Goal: Register for event/course

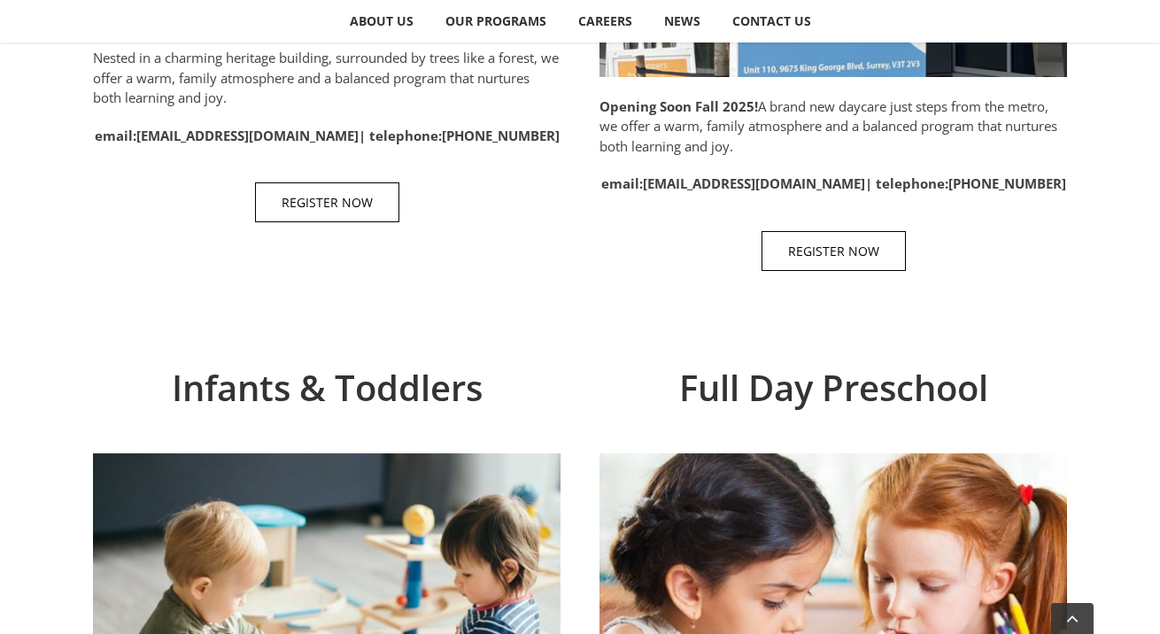
scroll to position [1114, 0]
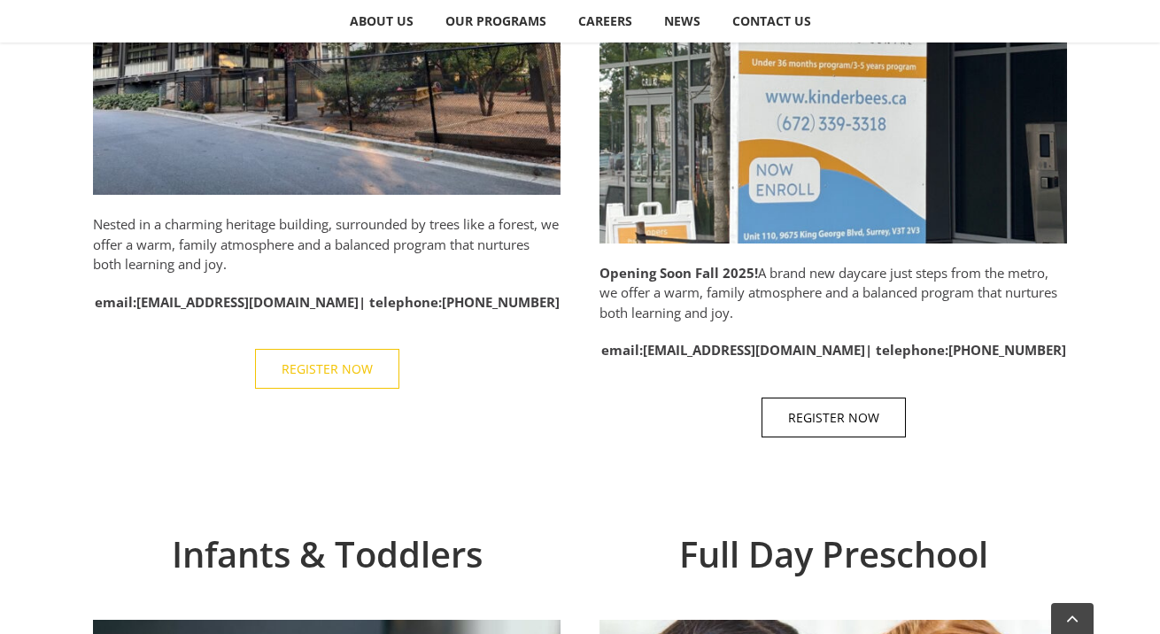
click at [320, 375] on span "REGISTER NOW" at bounding box center [327, 368] width 91 height 15
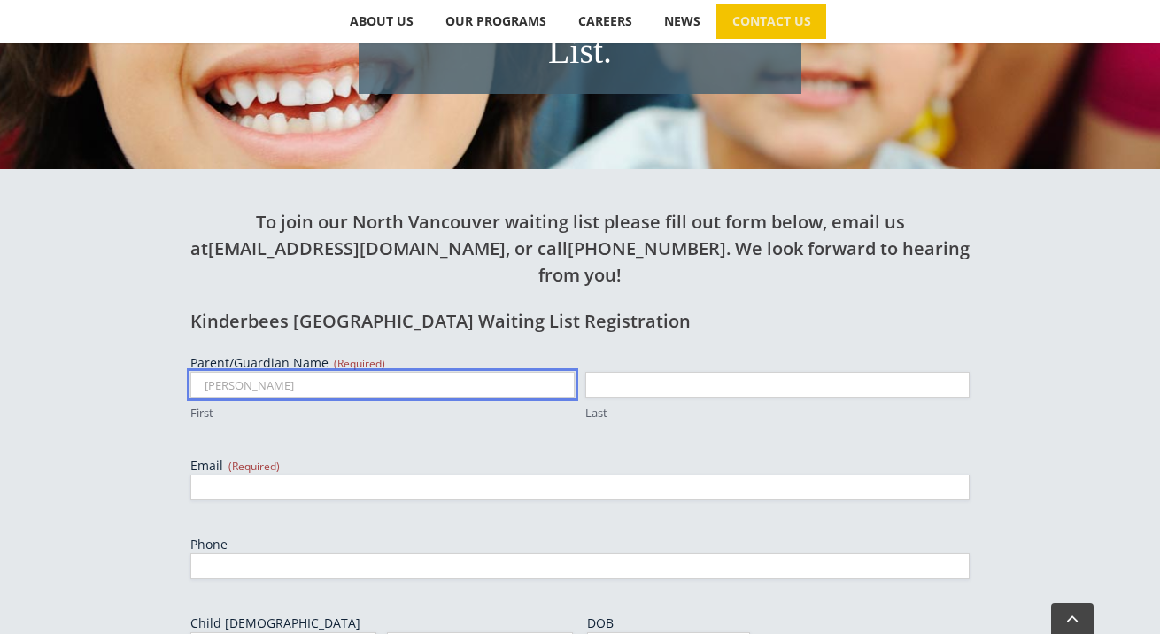
type input "Joseph"
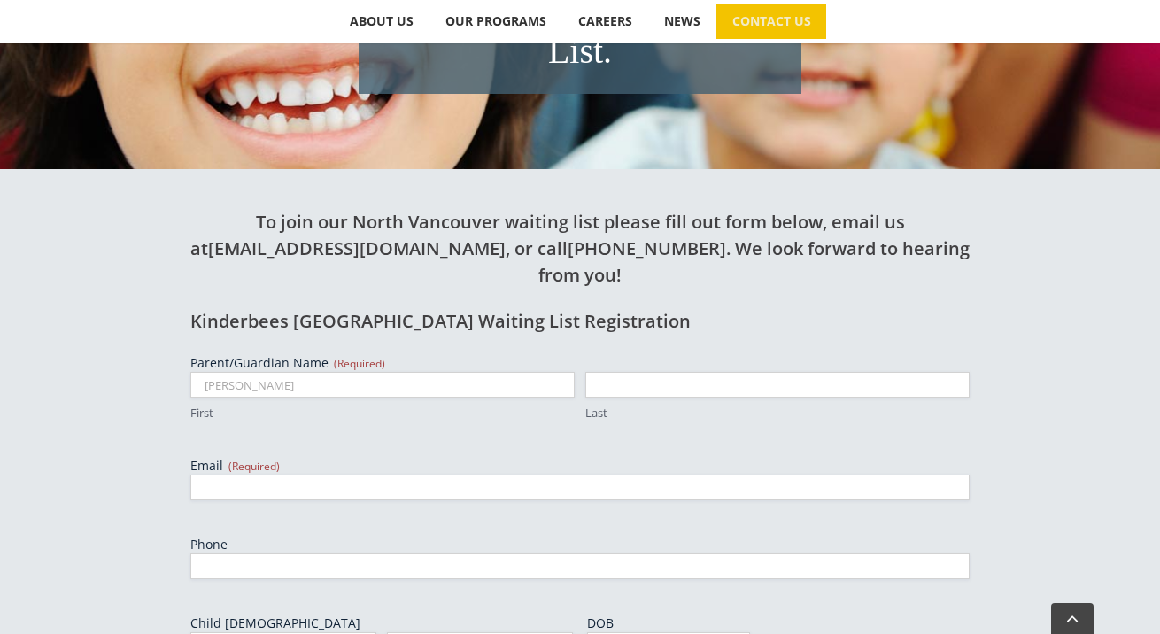
click at [800, 372] on span "Last" at bounding box center [777, 397] width 395 height 50
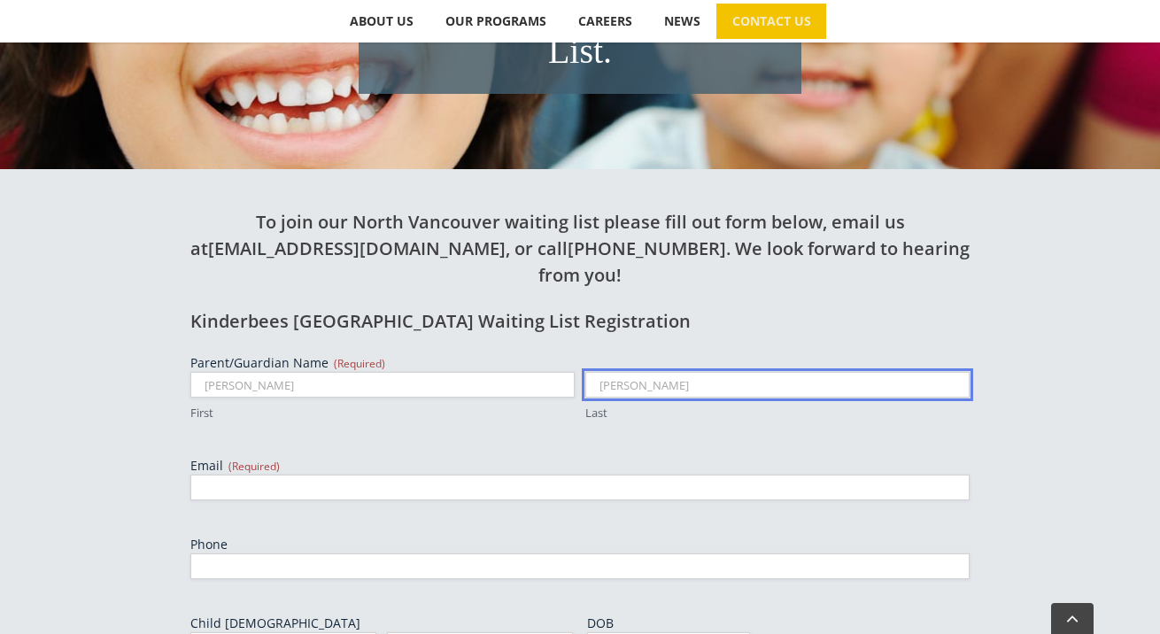
type input "Ward"
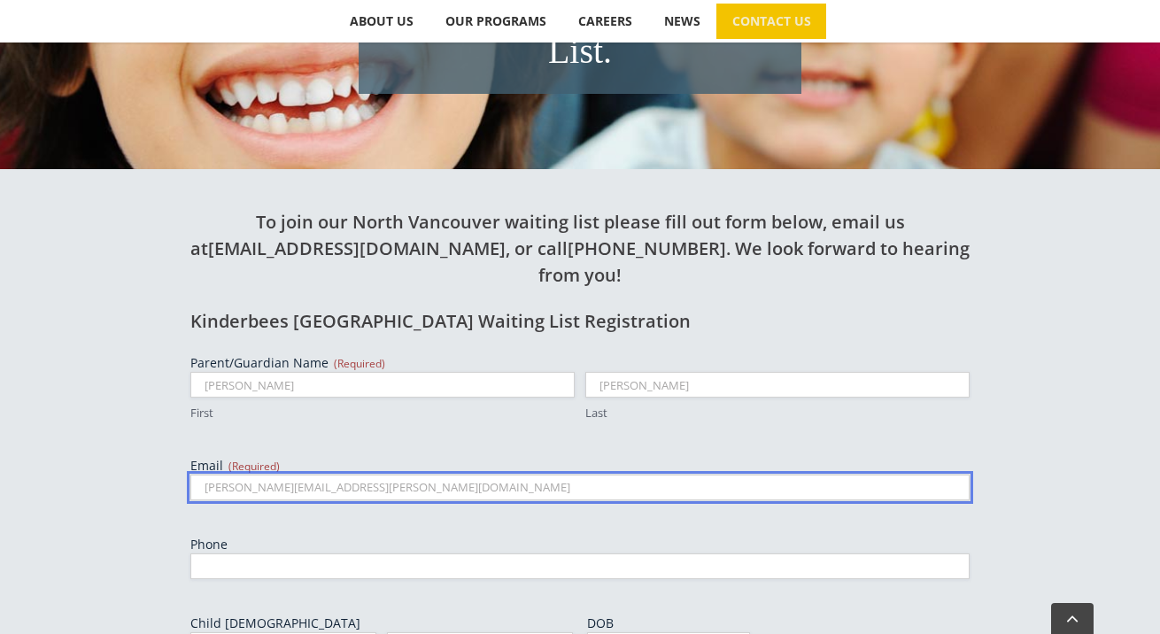
type input "felicia.smithee@gmail.com"
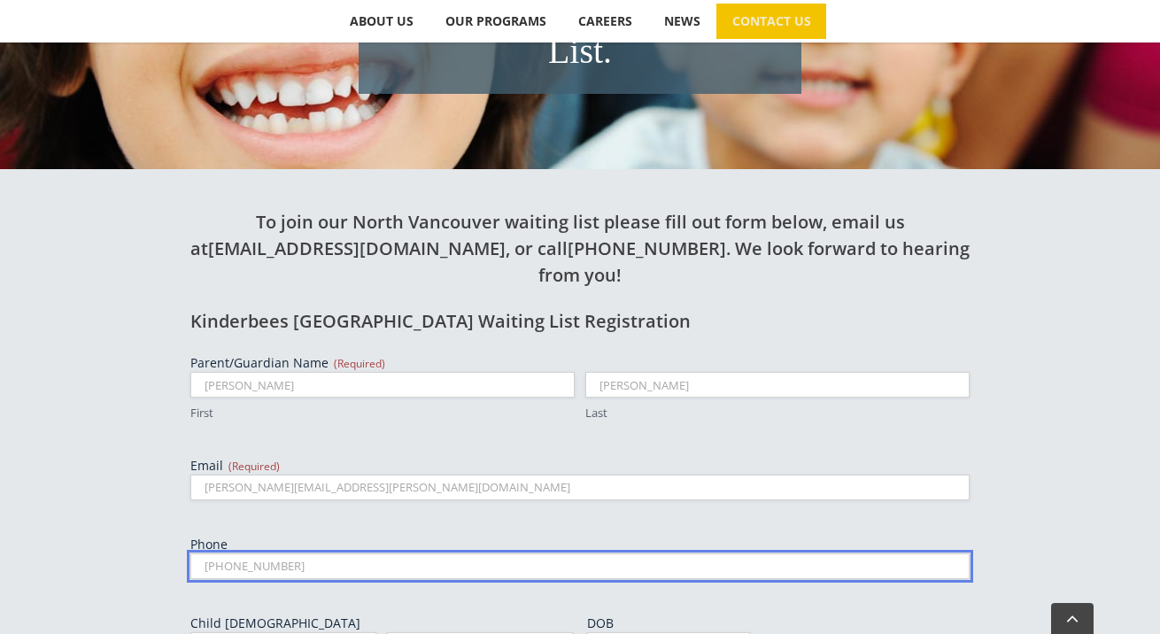
type input "604-760-8471"
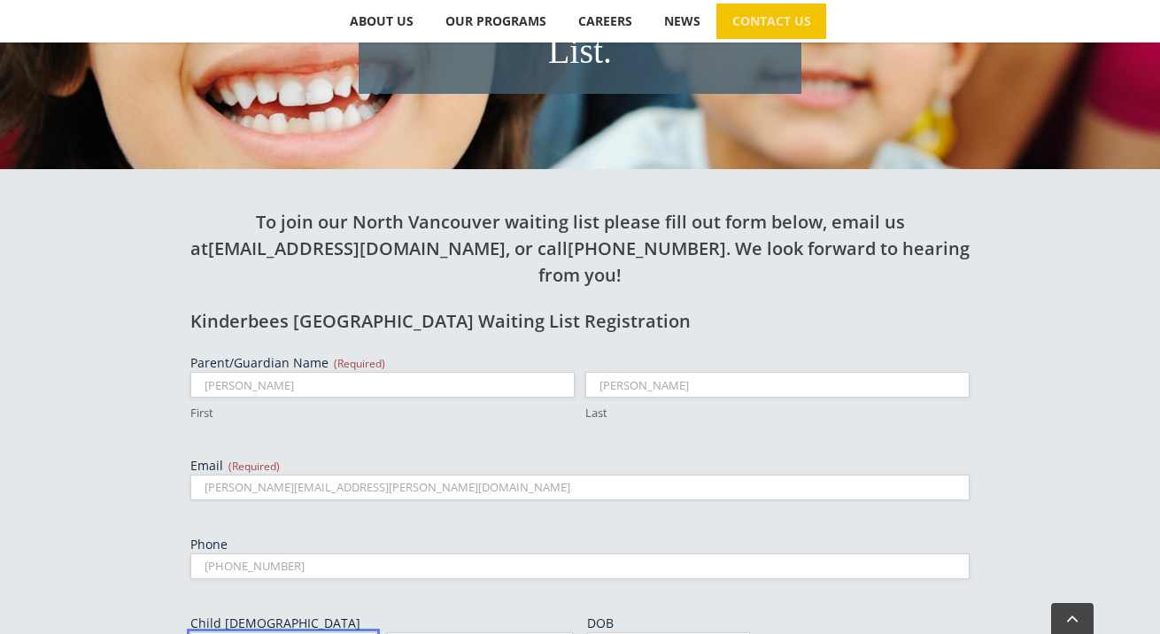
type input "Daisy"
type input "Ward"
click at [732, 632] on input "DOB" at bounding box center [668, 645] width 163 height 26
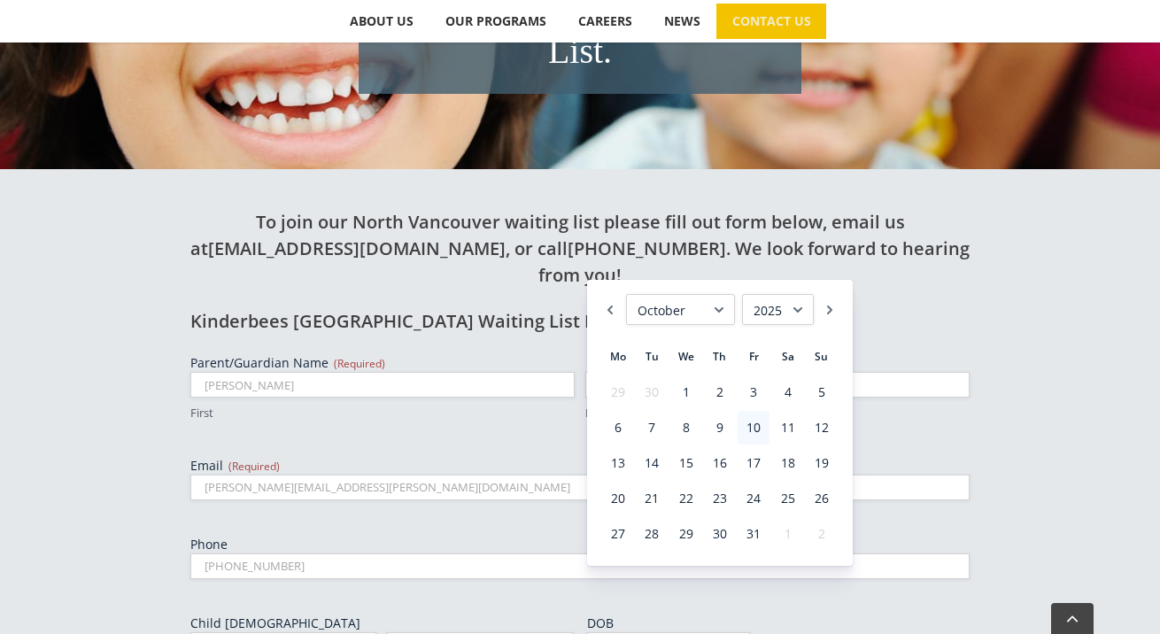
click at [695, 306] on select "January February March April May June July August September October November De…" at bounding box center [680, 309] width 109 height 31
click at [614, 537] on link "26" at bounding box center [618, 534] width 32 height 34
type input "05/26/2025"
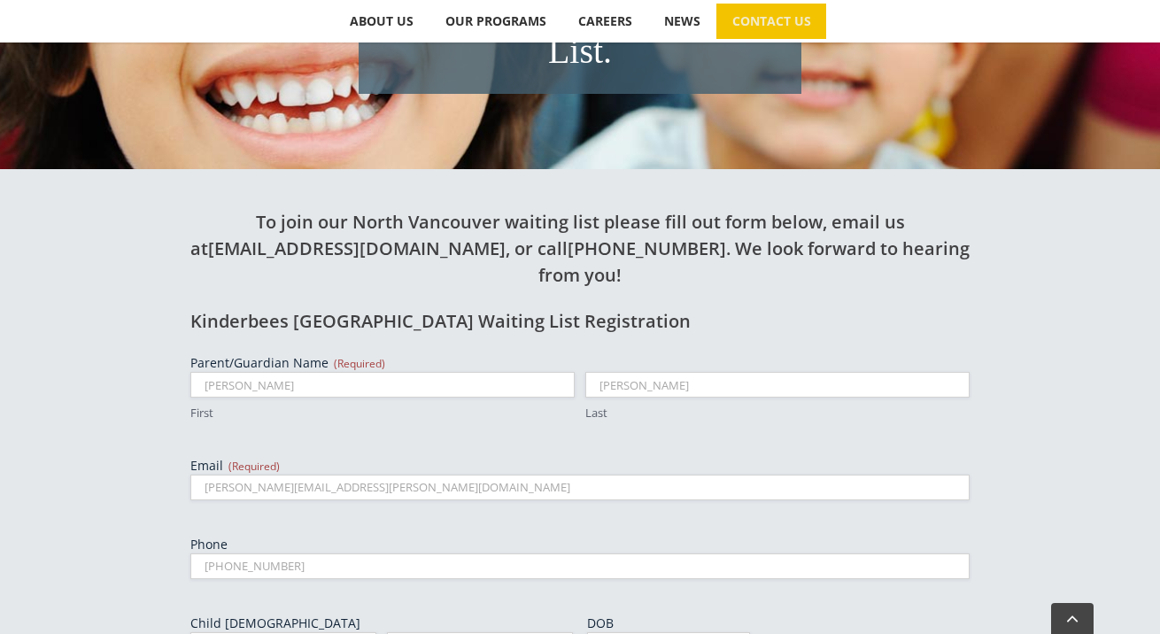
click at [933, 632] on div "05/26/2025 MM slash DD slash YYYY" at bounding box center [778, 645] width 383 height 26
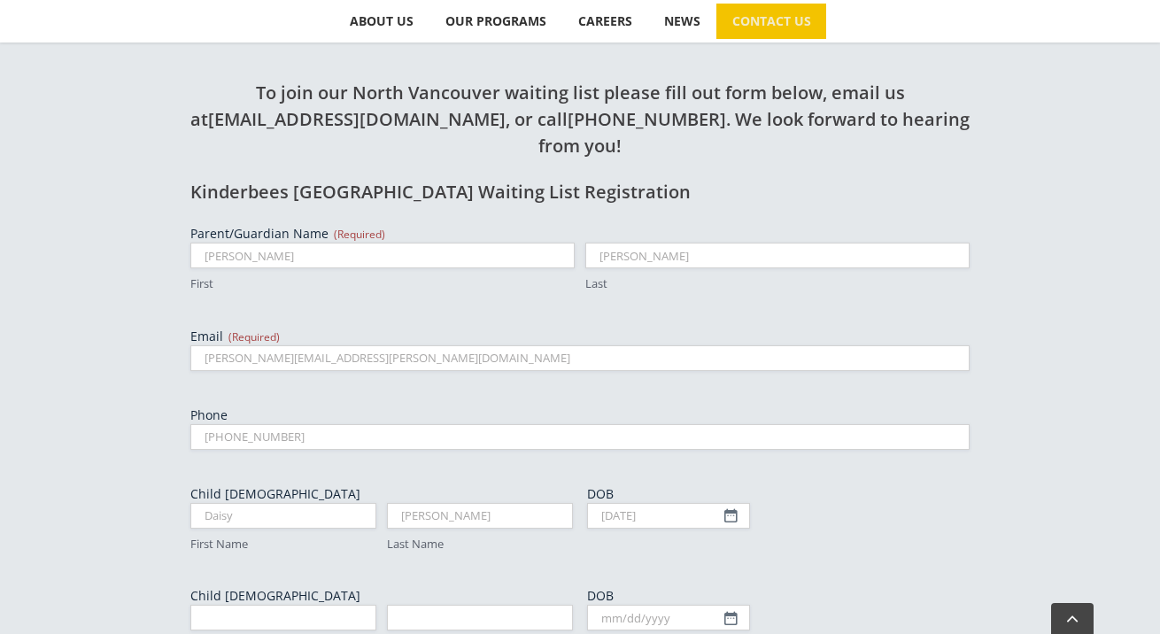
scroll to position [1189, 0]
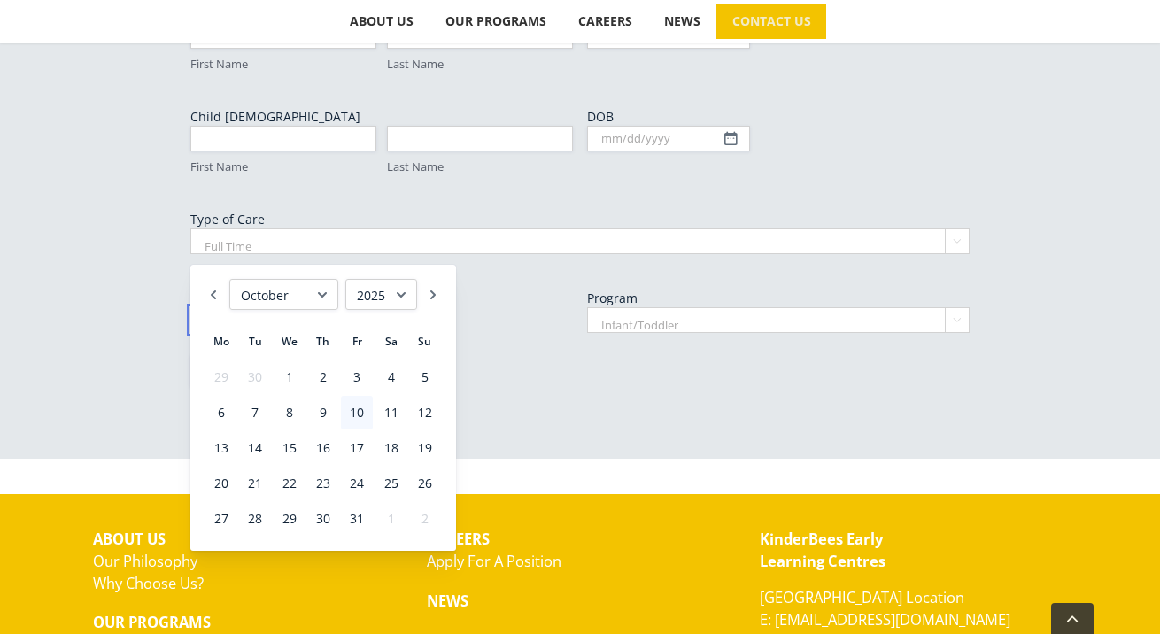
click at [337, 307] on input "Ideal start date" at bounding box center [271, 320] width 163 height 26
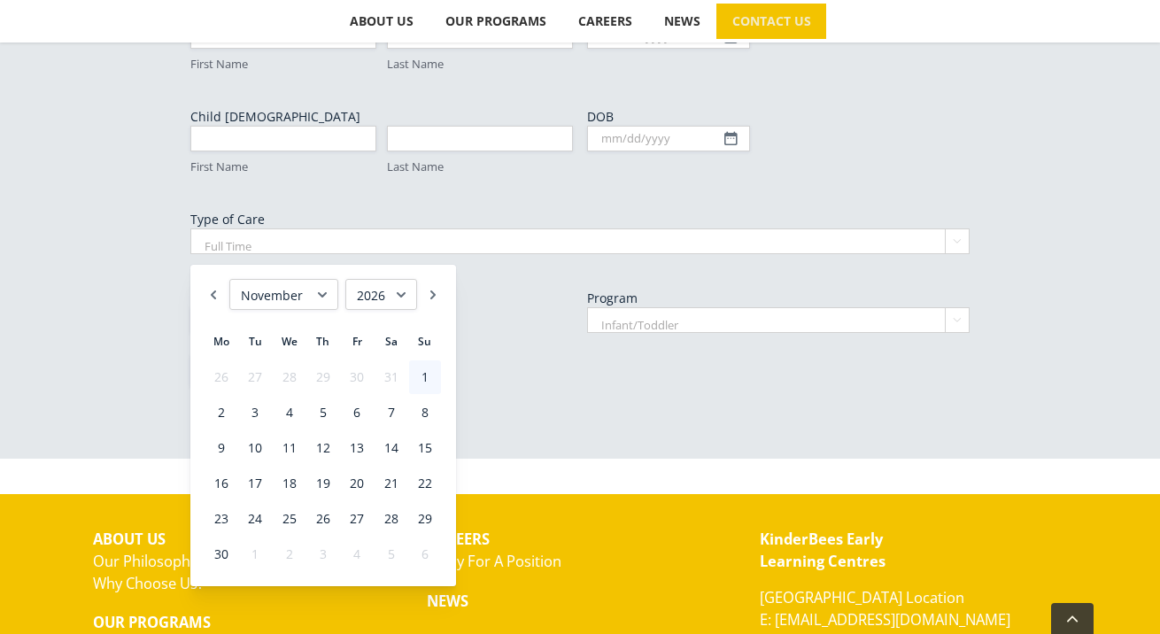
click at [426, 377] on link "1" at bounding box center [425, 377] width 32 height 34
type input "11/01/2026"
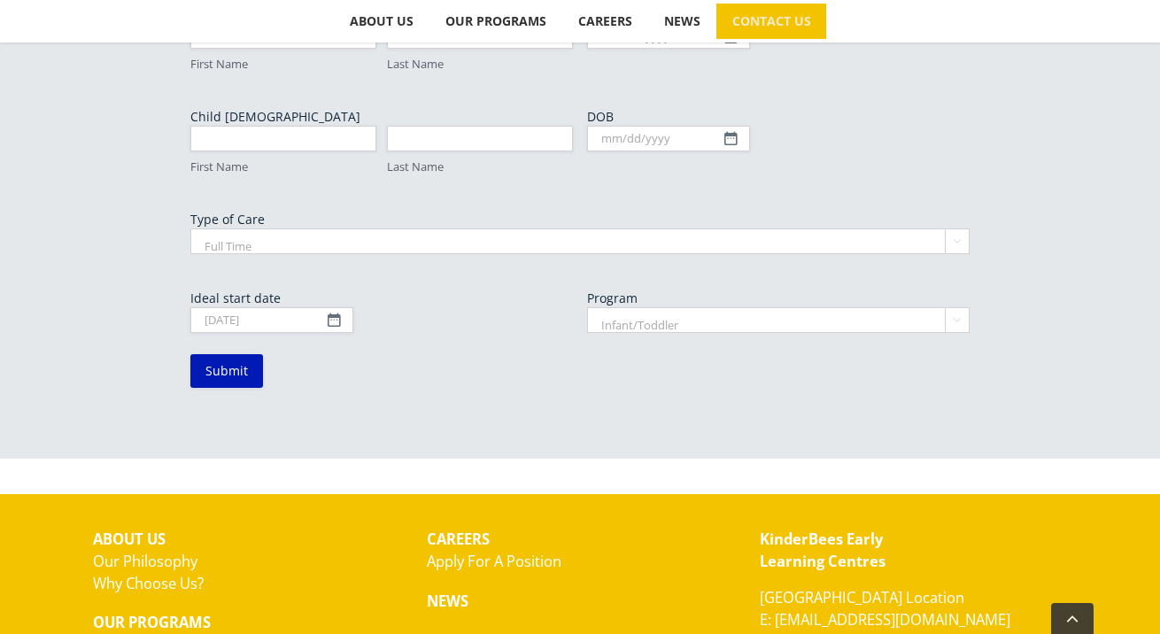
click at [244, 354] on input "Submit" at bounding box center [226, 371] width 73 height 34
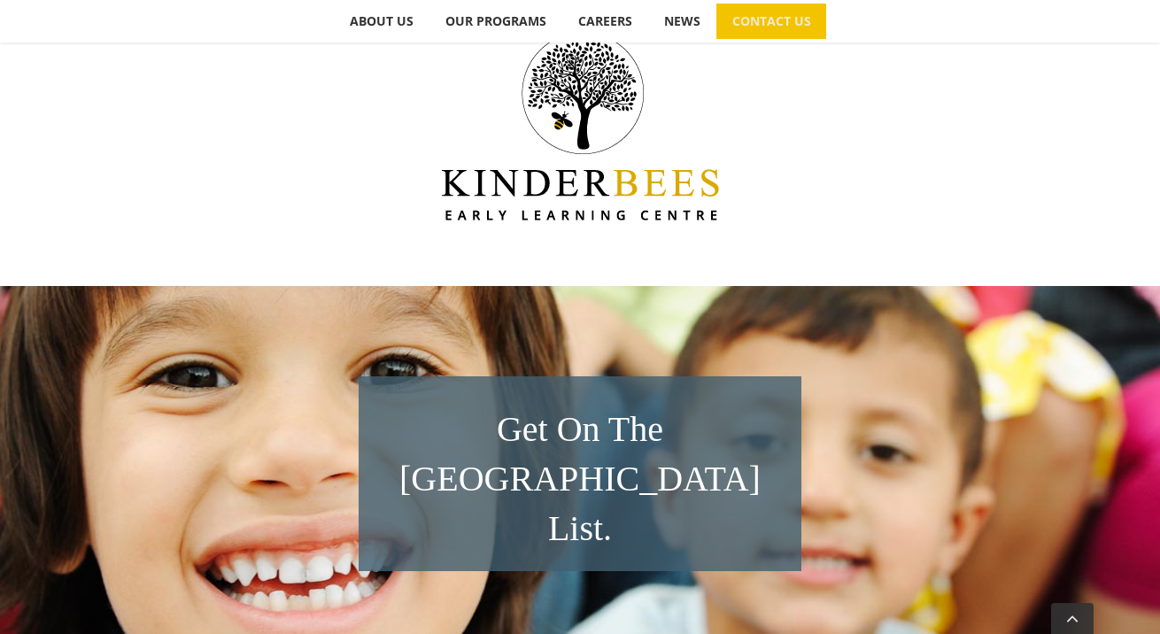
scroll to position [496, 0]
